Goal: Information Seeking & Learning: Check status

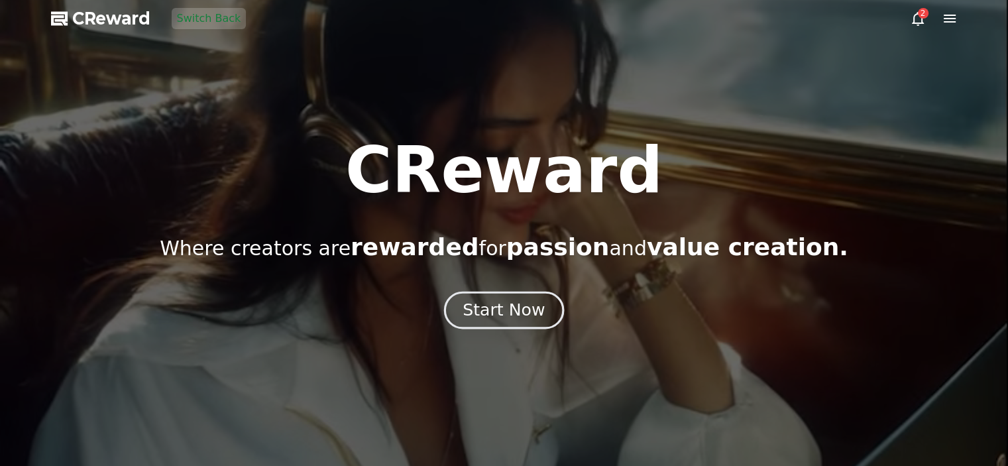
click at [491, 312] on div "Start Now" at bounding box center [503, 310] width 82 height 23
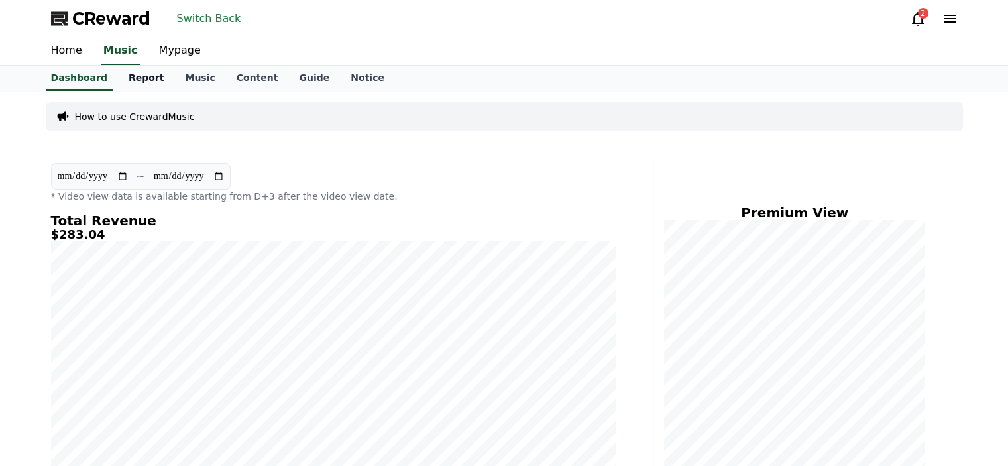
click at [138, 78] on link "Report" at bounding box center [146, 78] width 57 height 25
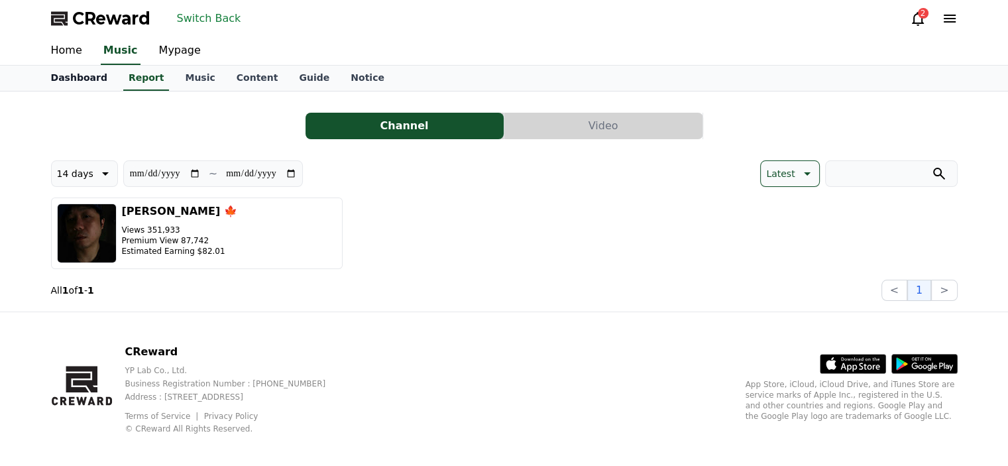
click at [82, 81] on link "Dashboard" at bounding box center [79, 78] width 78 height 25
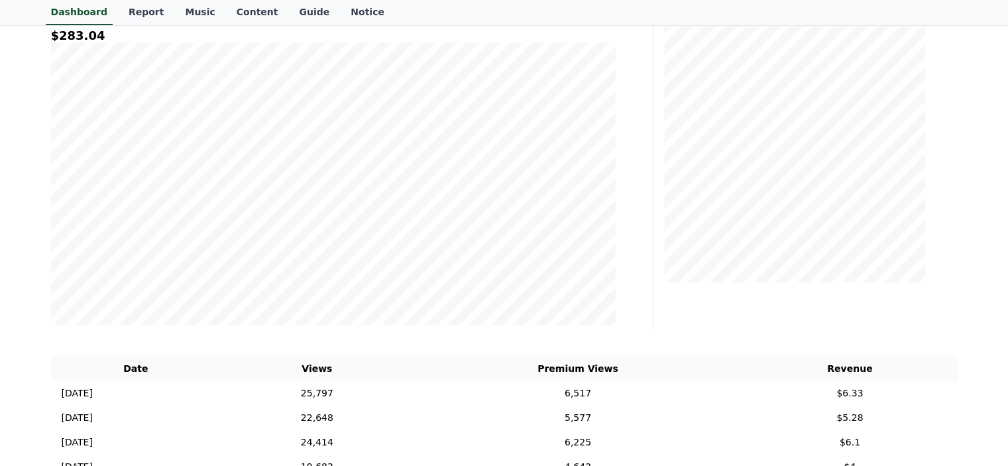
scroll to position [132, 0]
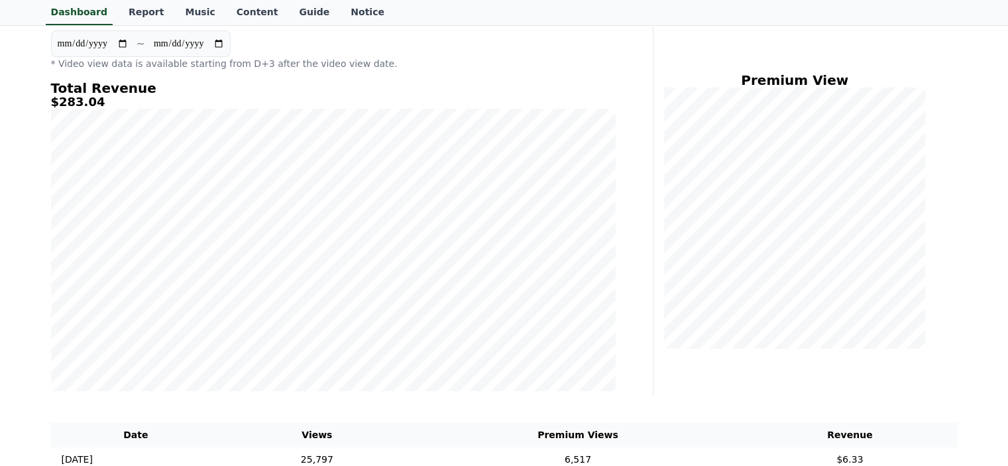
click at [957, 137] on div "Premium View" at bounding box center [810, 210] width 304 height 371
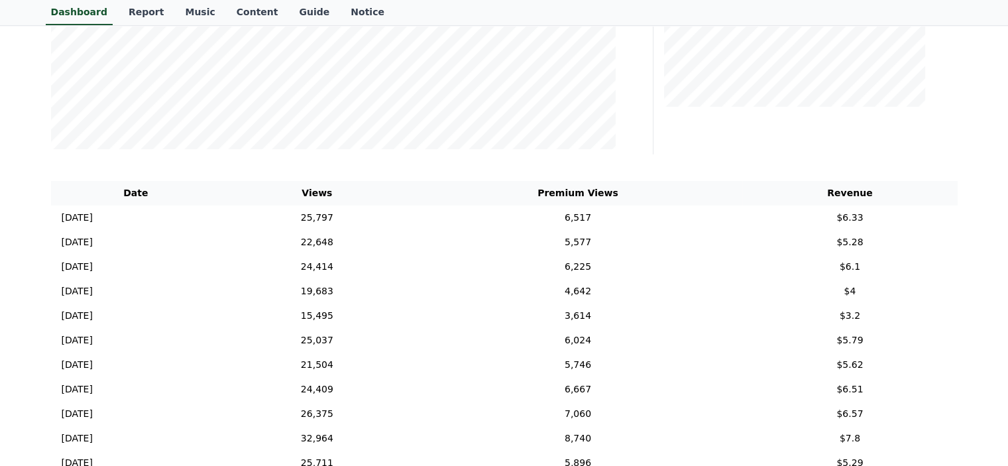
scroll to position [397, 0]
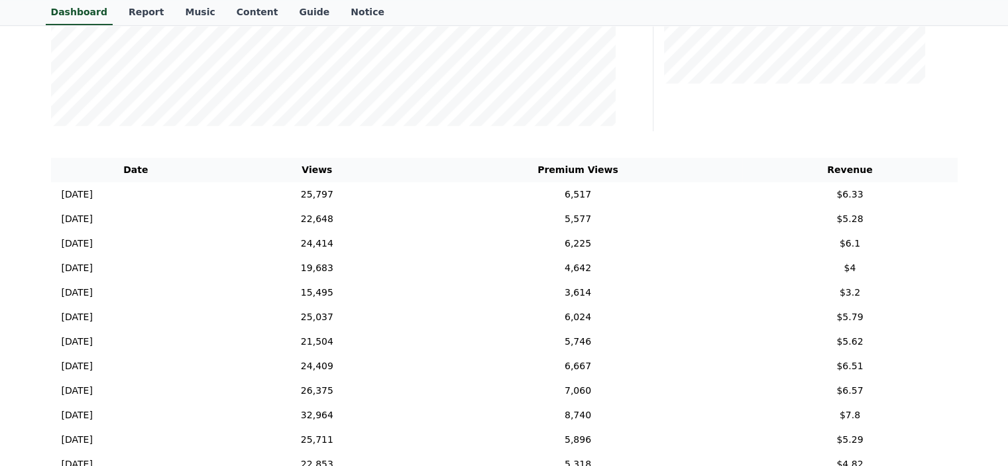
drag, startPoint x: 7, startPoint y: 291, endPoint x: 16, endPoint y: 295, distance: 9.8
click at [7, 291] on div "**********" at bounding box center [504, 229] width 1008 height 1071
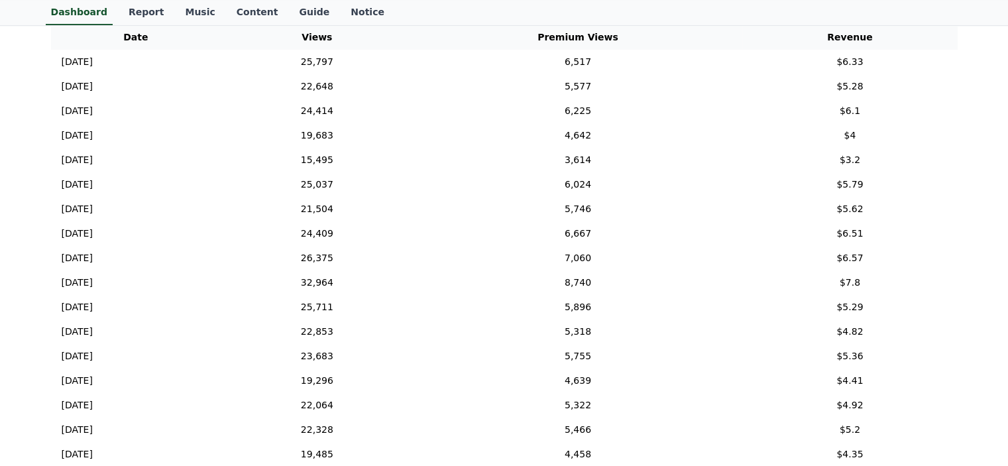
scroll to position [464, 0]
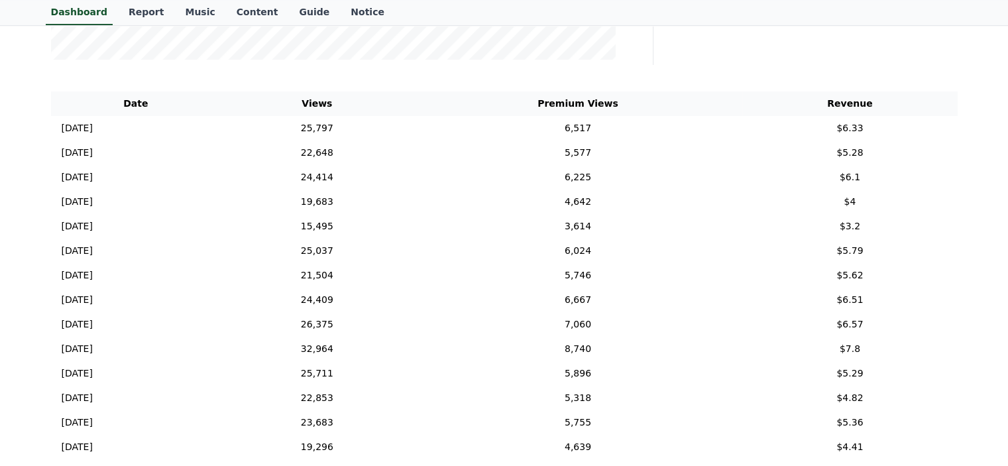
click at [174, 87] on div "Date Views Premium Views Revenue [DATE] 08/20 25,797 6,517 $6.33 [DATE] 08/19 2…" at bounding box center [504, 389] width 917 height 607
